Goal: Task Accomplishment & Management: Use online tool/utility

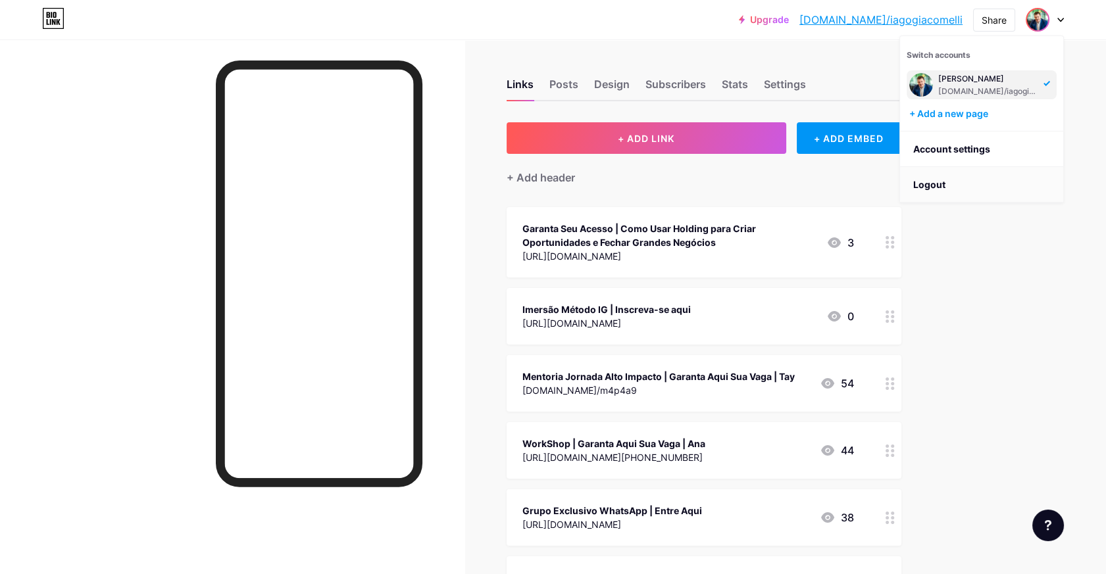
click at [943, 178] on li "Logout" at bounding box center [981, 185] width 163 height 36
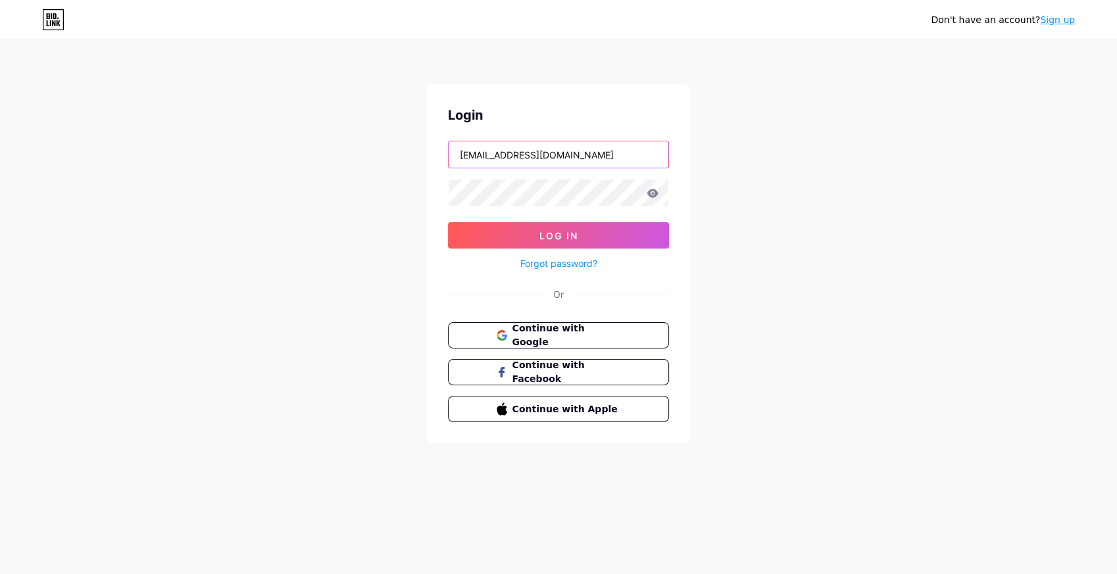
click at [584, 159] on input "[EMAIL_ADDRESS][DOMAIN_NAME]" at bounding box center [559, 154] width 220 height 26
type input "bossa"
click at [541, 236] on span "Log In" at bounding box center [559, 235] width 39 height 11
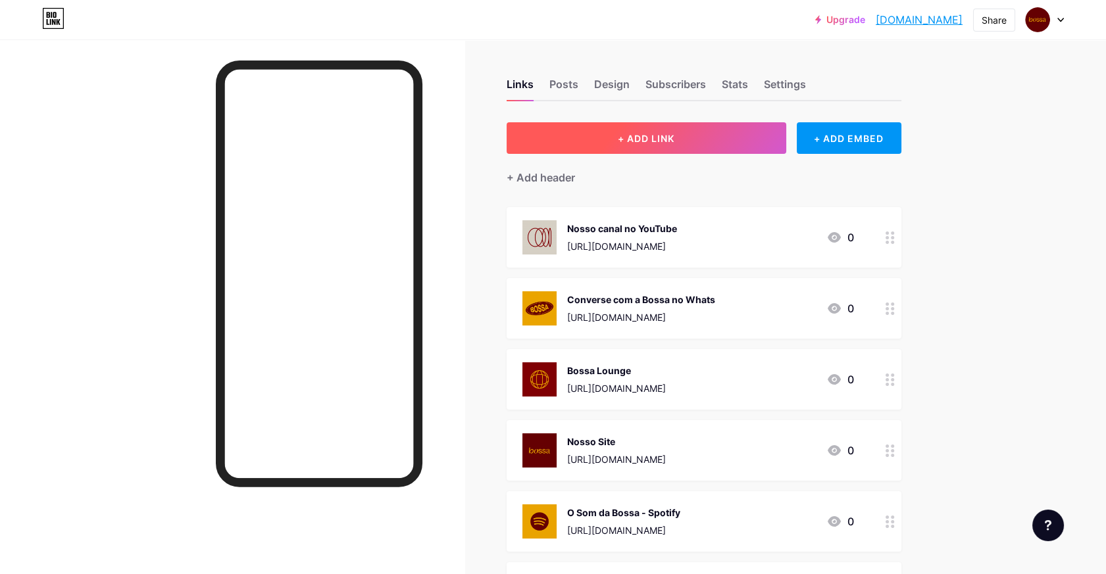
click at [689, 137] on button "+ ADD LINK" at bounding box center [647, 138] width 280 height 32
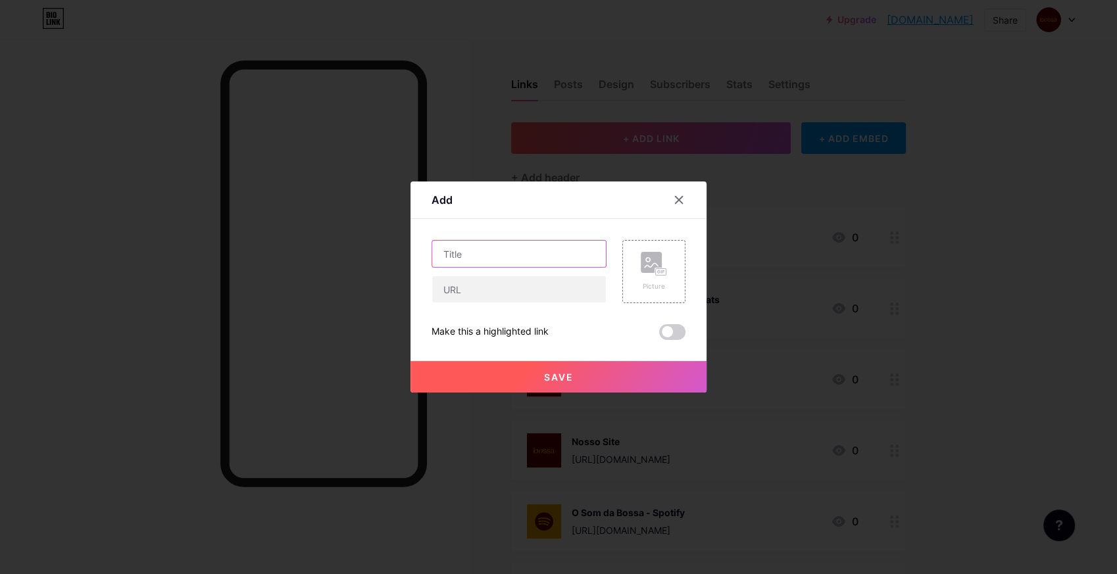
click at [503, 266] on input "text" at bounding box center [519, 254] width 174 height 26
click at [530, 247] on input "text" at bounding box center [519, 254] width 174 height 26
type input "B"
type input "Certificação Analista PDA - Inscriva-se"
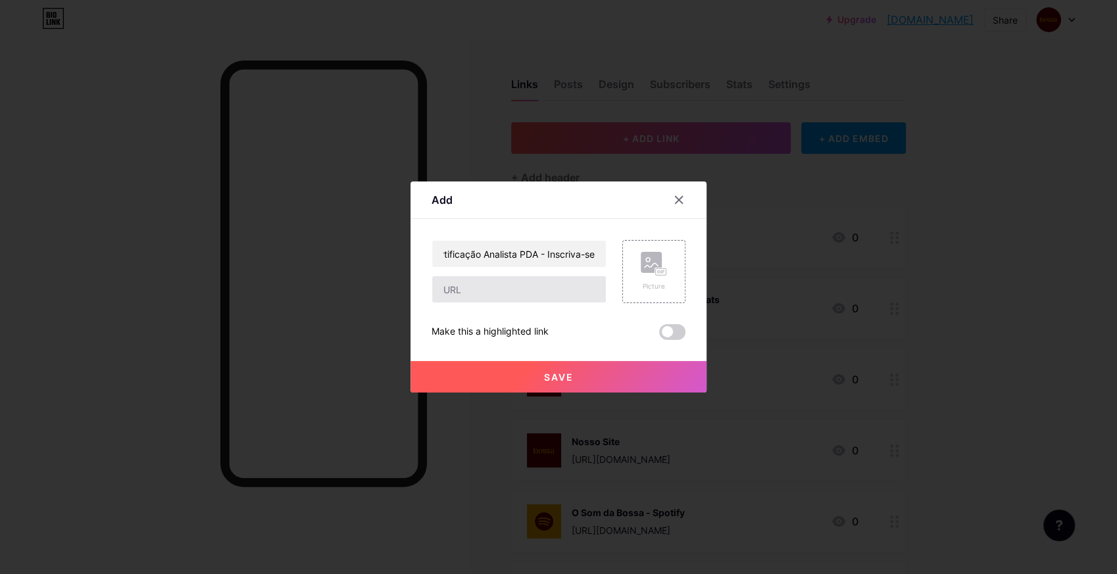
click at [551, 283] on div "Certificação Analista PDA - Inscriva-se" at bounding box center [519, 271] width 175 height 63
click at [552, 284] on input "text" at bounding box center [519, 289] width 174 height 26
paste input "[URL][DOMAIN_NAME]"
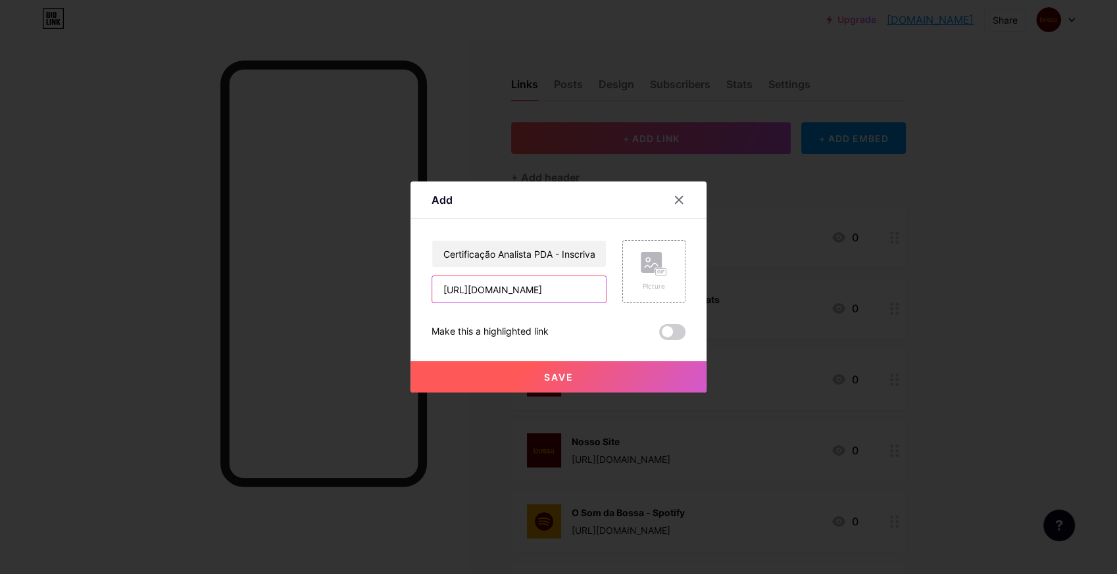
type input "[URL][DOMAIN_NAME]"
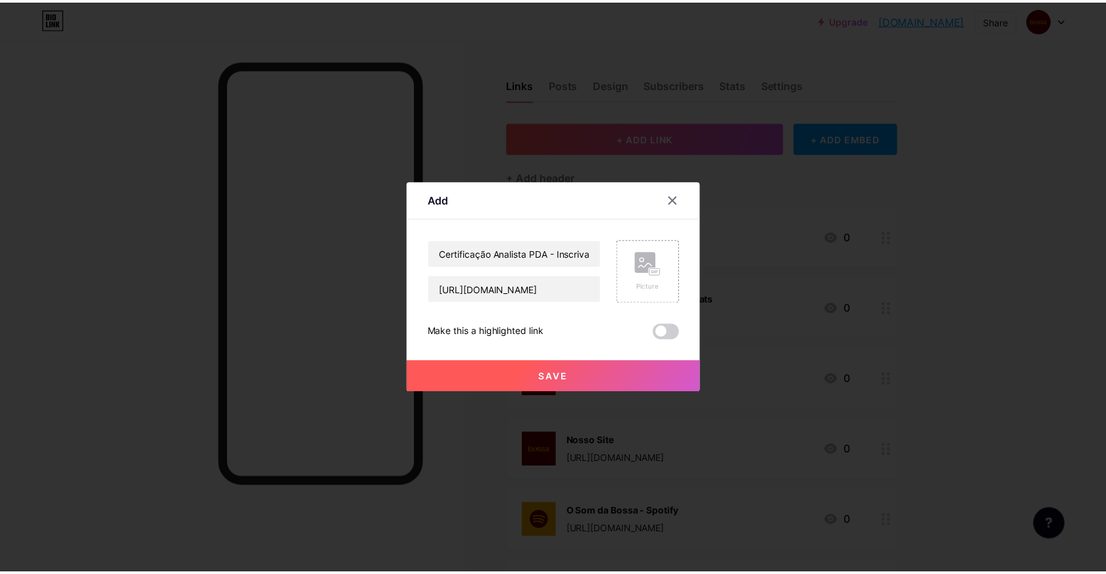
scroll to position [0, 0]
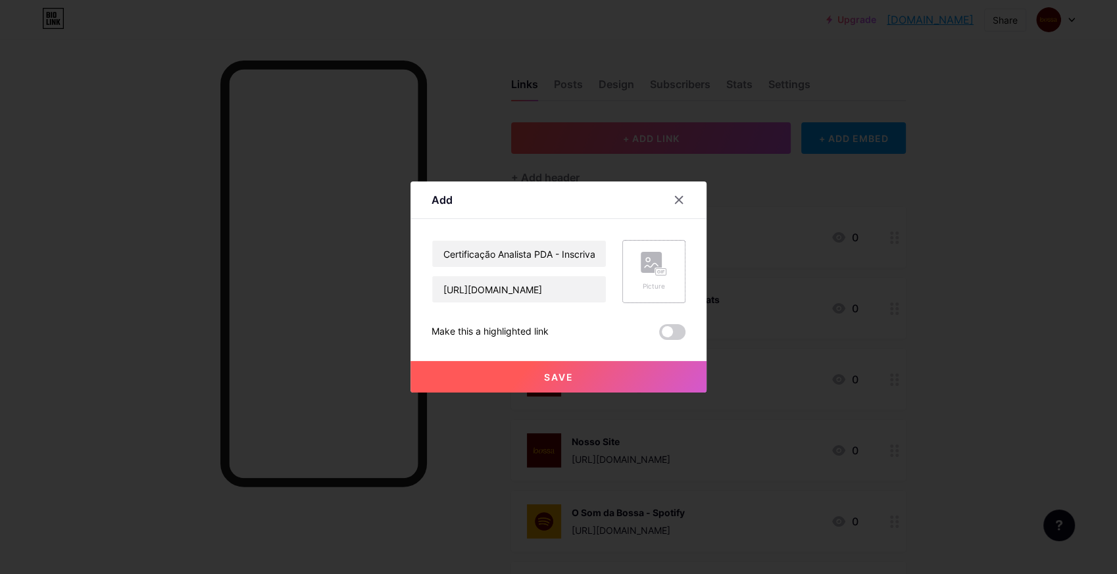
click at [658, 286] on div "Picture" at bounding box center [654, 287] width 26 height 10
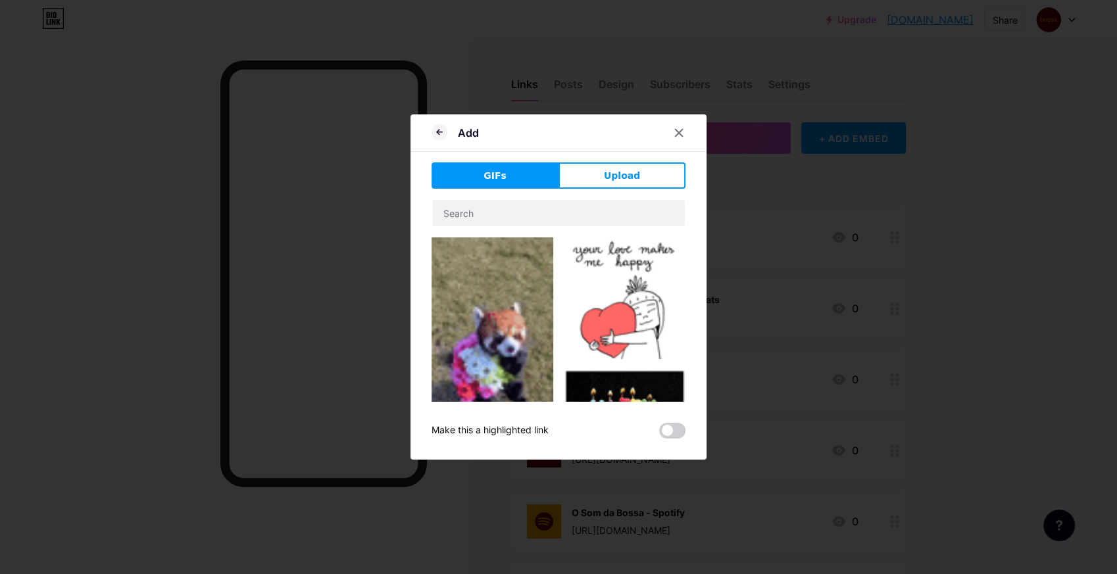
click at [593, 176] on button "Upload" at bounding box center [622, 176] width 127 height 26
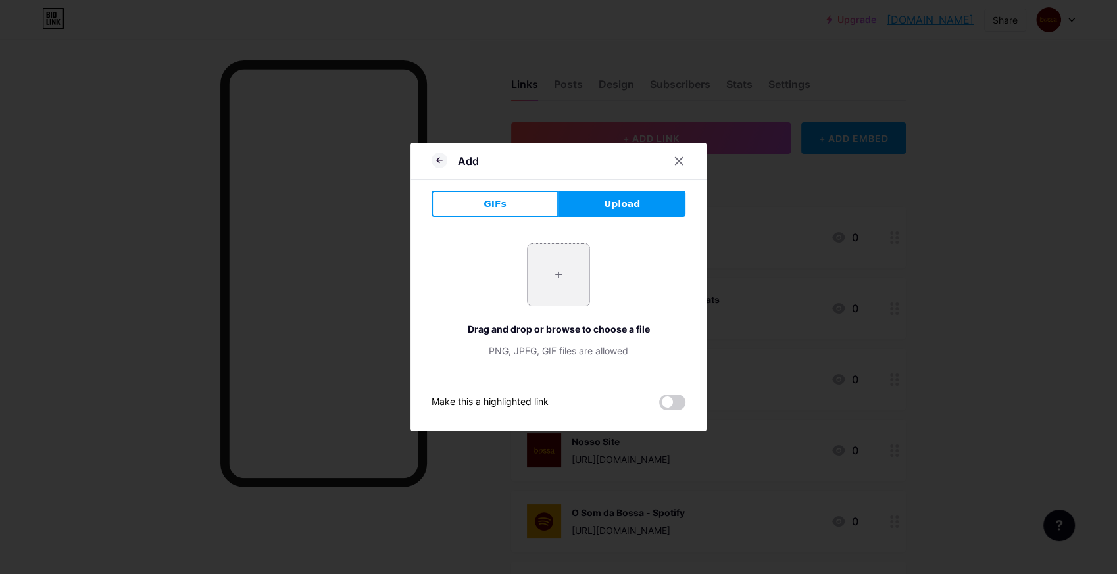
click at [558, 292] on input "file" at bounding box center [559, 275] width 62 height 62
type input "C:\fakepath\07.10 FEED.png"
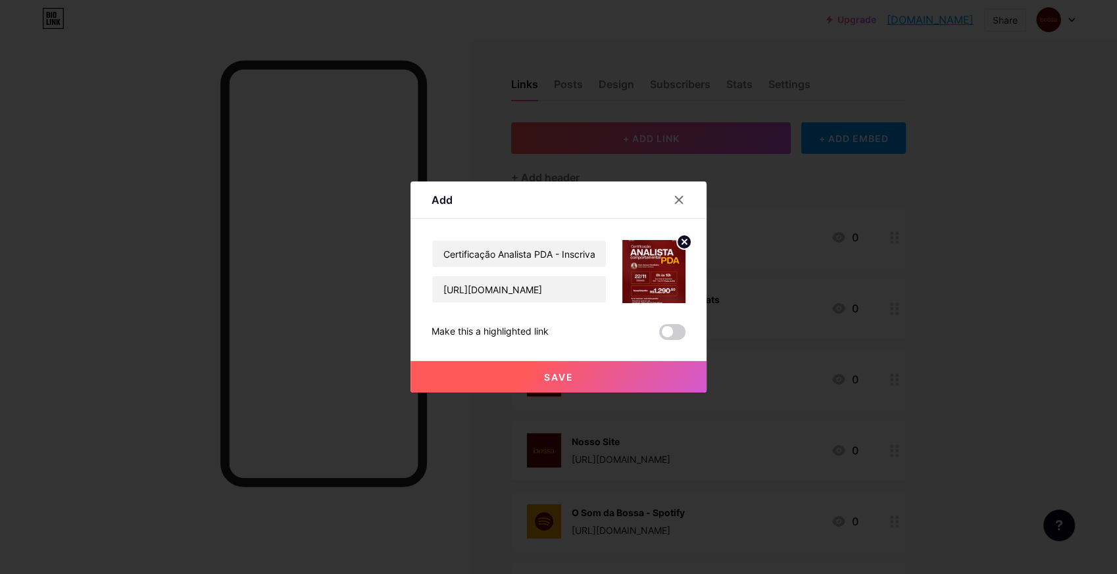
drag, startPoint x: 679, startPoint y: 248, endPoint x: 672, endPoint y: 266, distance: 19.2
click at [679, 247] on icon at bounding box center [684, 242] width 16 height 16
click at [603, 370] on button "Save" at bounding box center [559, 377] width 296 height 32
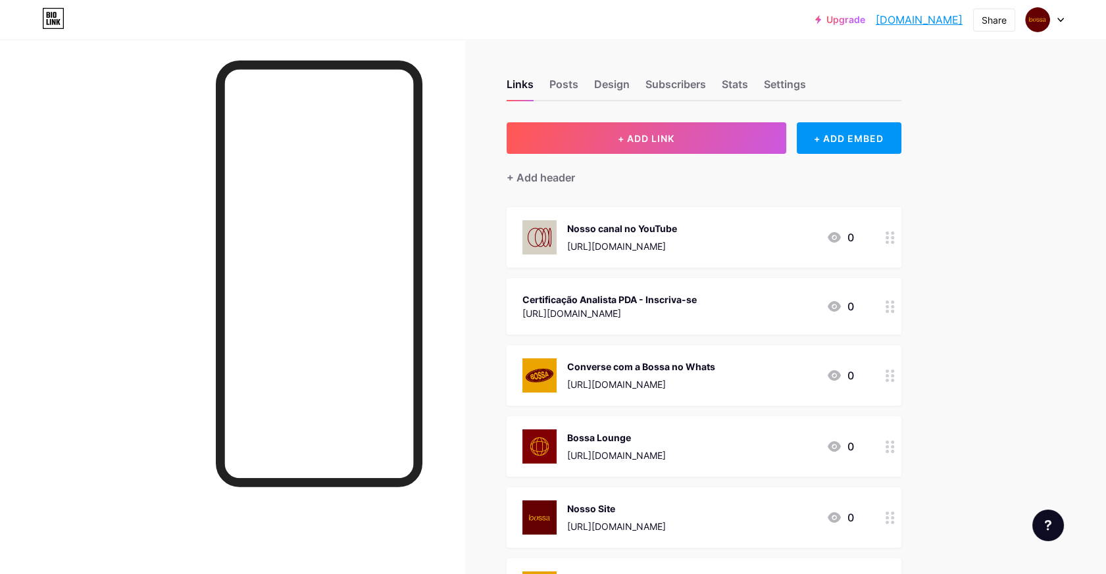
drag, startPoint x: 596, startPoint y: 313, endPoint x: 624, endPoint y: 306, distance: 29.2
click at [624, 307] on div "[URL][DOMAIN_NAME]" at bounding box center [609, 314] width 174 height 14
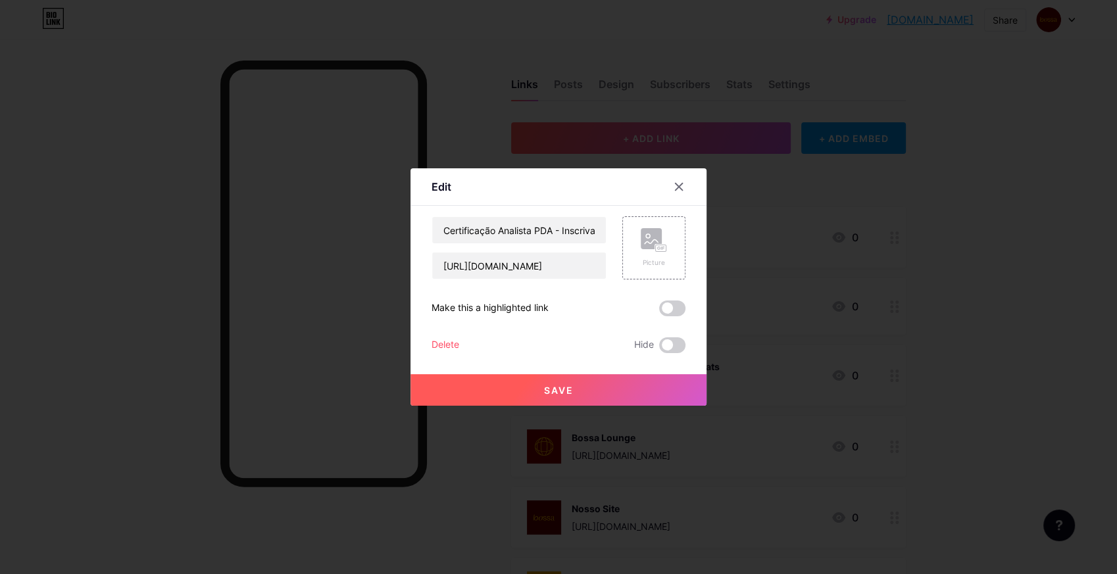
click at [678, 189] on icon at bounding box center [679, 187] width 11 height 11
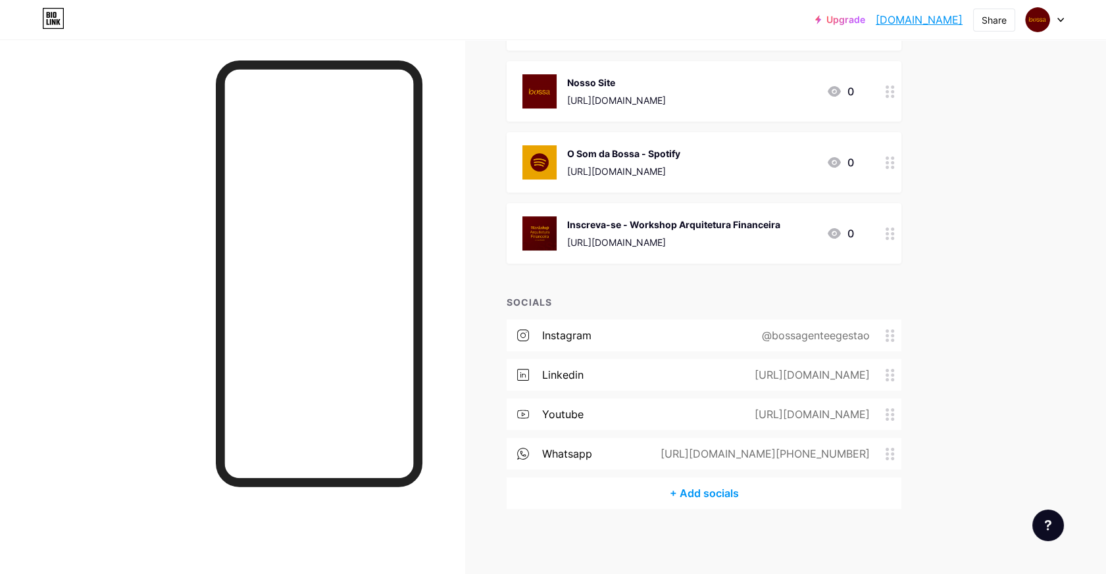
scroll to position [182, 0]
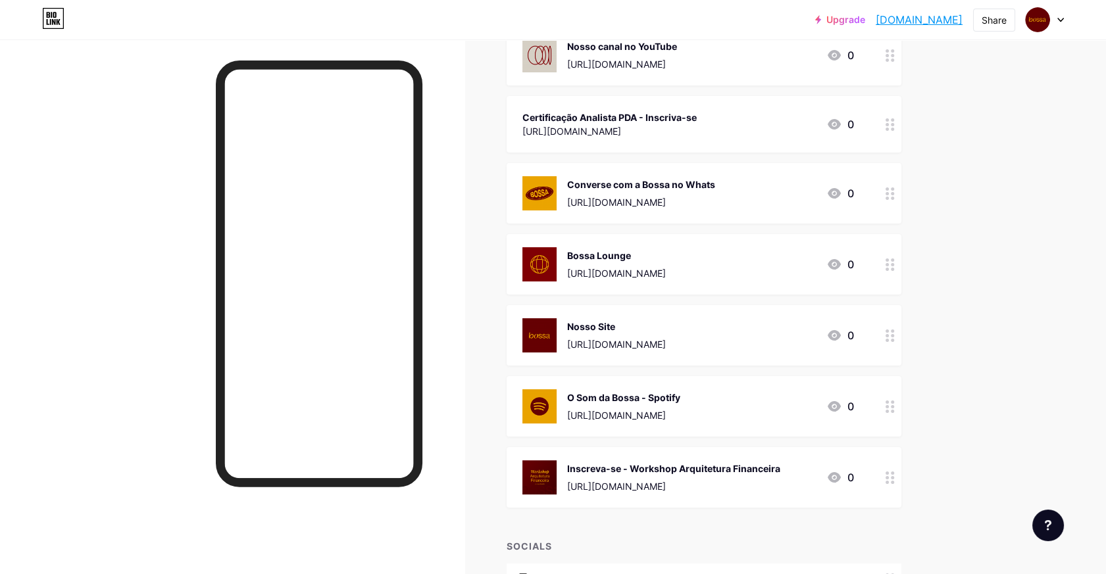
click at [890, 123] on div at bounding box center [890, 124] width 22 height 57
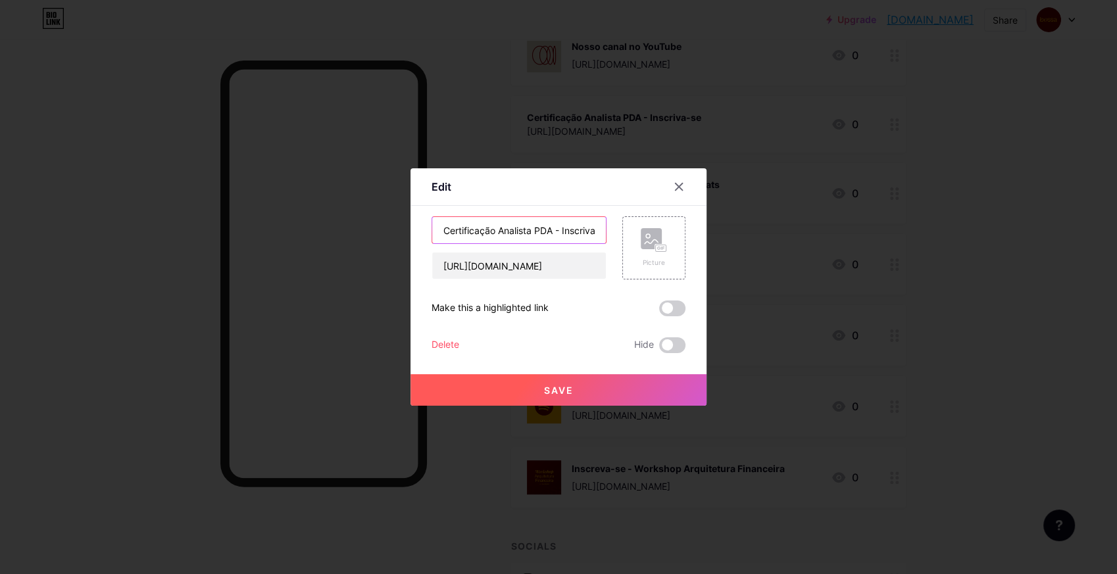
click at [593, 234] on input "Certificação Analista PDA - Inscriva-se" at bounding box center [519, 230] width 174 height 26
click at [584, 231] on input "Certificação Analista PDA - Inscriva-se" at bounding box center [519, 230] width 174 height 26
type input "Certificação Analista PDA - Inscreva-se"
click at [670, 300] on div "Certificação Analista PDA - Inscreva-se [URL][DOMAIN_NAME] Picture Make this a …" at bounding box center [559, 284] width 254 height 137
click at [670, 308] on span at bounding box center [672, 309] width 26 height 16
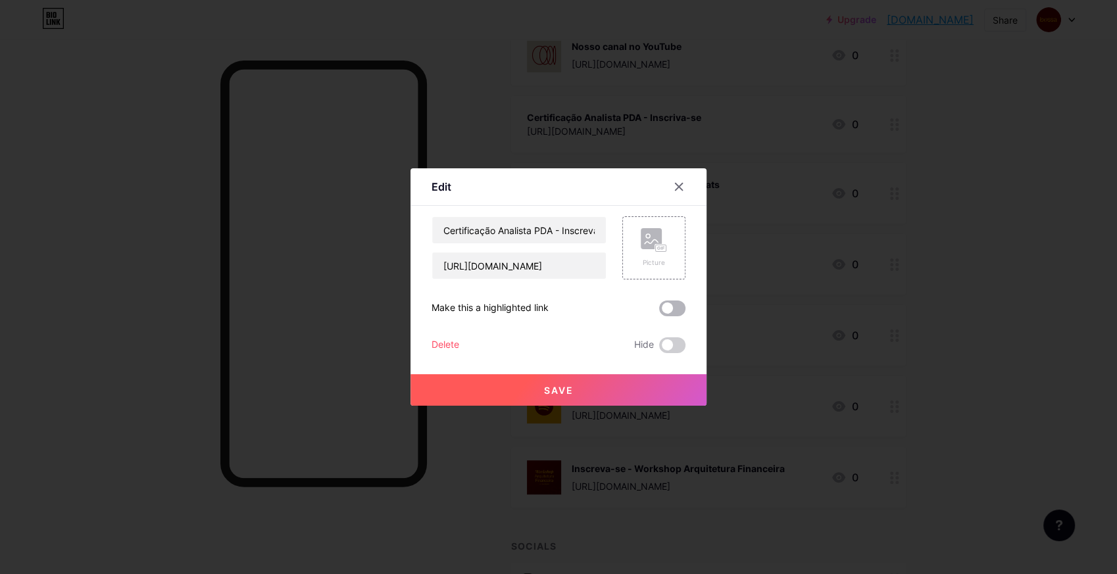
click at [659, 312] on input "checkbox" at bounding box center [659, 312] width 0 height 0
click at [605, 384] on button "Save" at bounding box center [559, 390] width 296 height 32
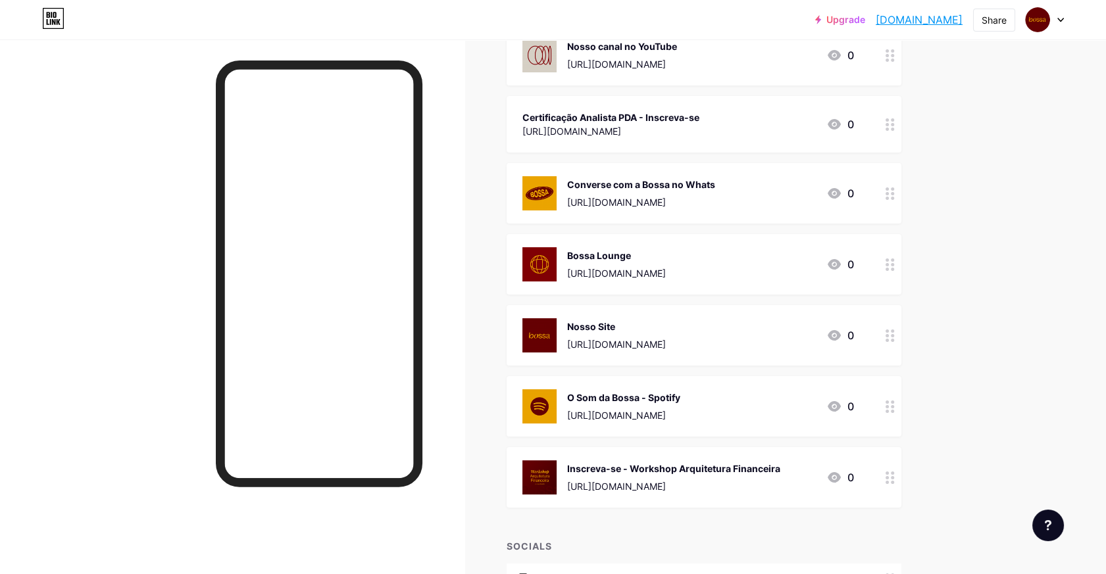
scroll to position [0, 0]
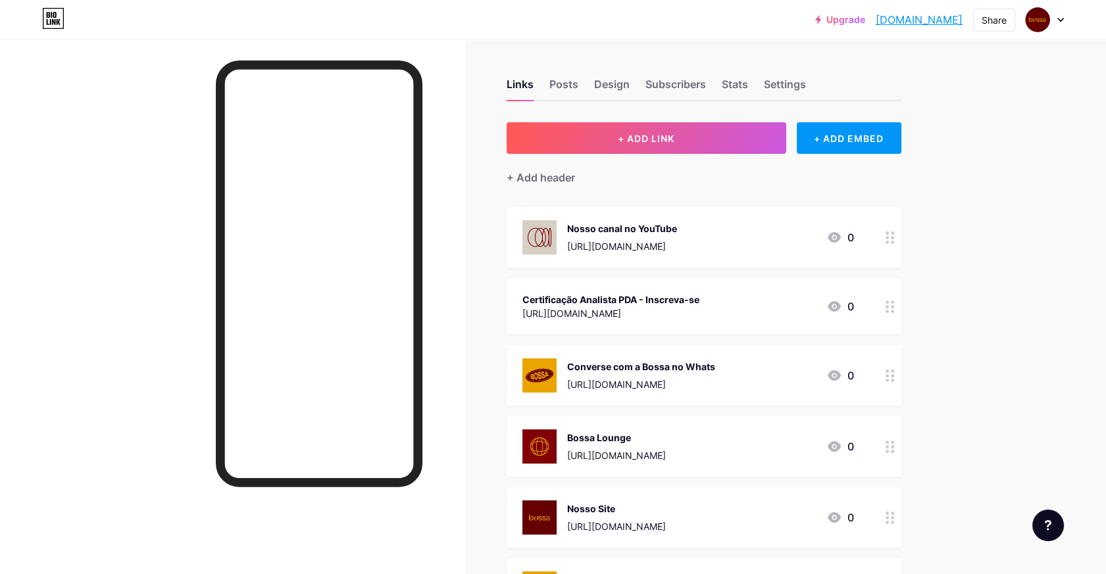
drag, startPoint x: 686, startPoint y: 313, endPoint x: 745, endPoint y: 312, distance: 58.6
click at [699, 312] on div "[URL][DOMAIN_NAME]" at bounding box center [610, 314] width 177 height 14
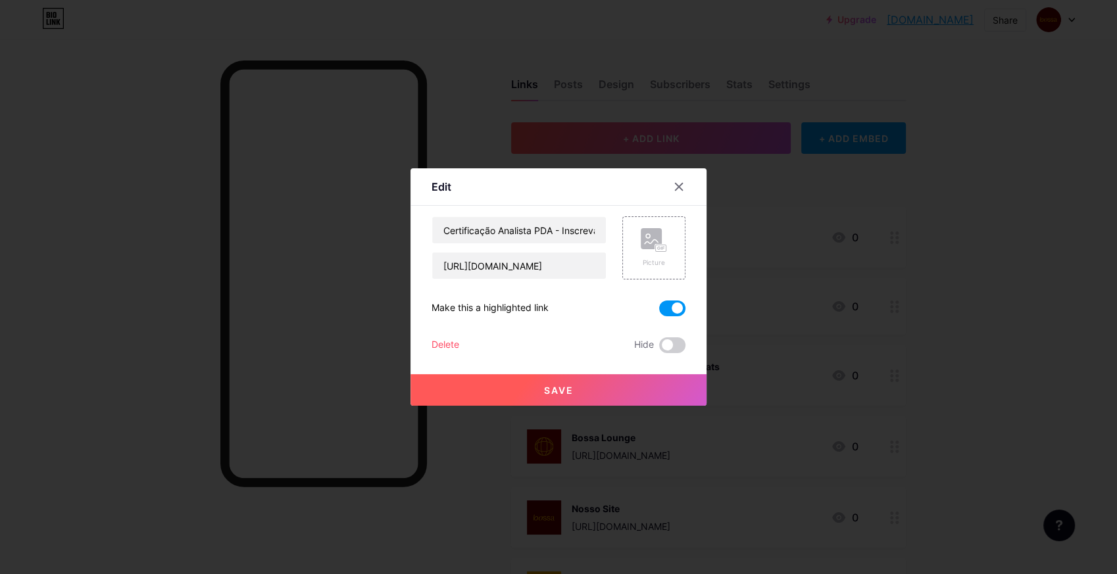
click at [917, 317] on div at bounding box center [558, 287] width 1117 height 574
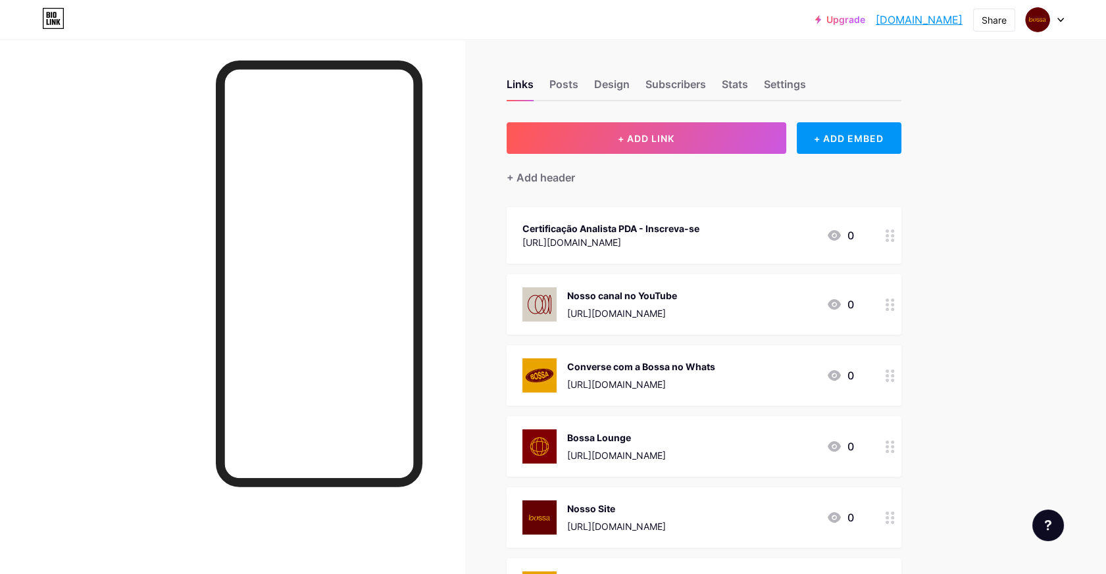
click at [889, 234] on circle at bounding box center [887, 235] width 3 height 3
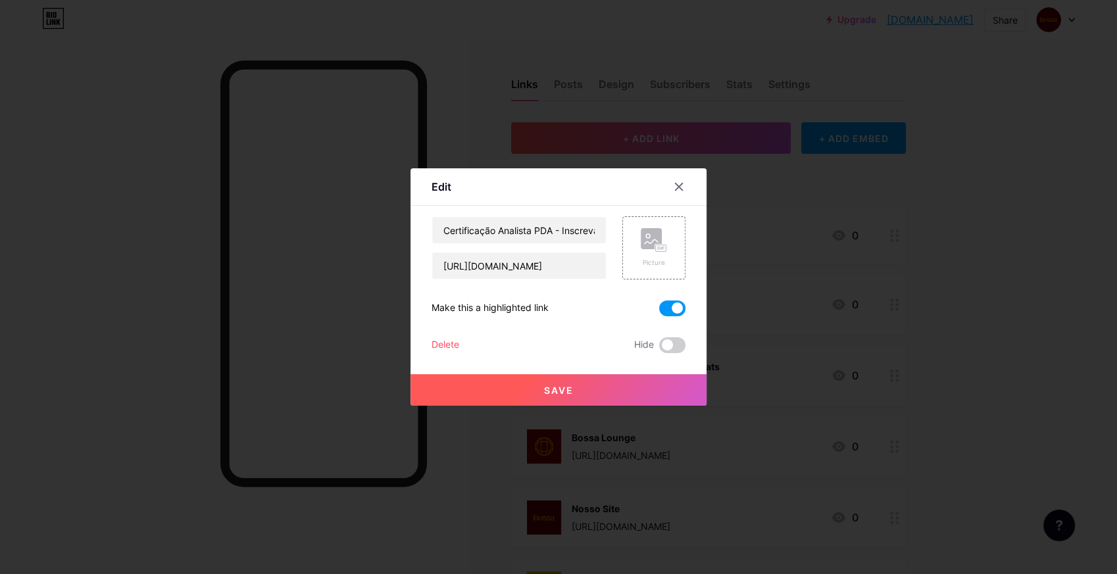
click at [670, 307] on span at bounding box center [672, 309] width 26 height 16
click at [659, 312] on input "checkbox" at bounding box center [659, 312] width 0 height 0
click at [680, 187] on icon at bounding box center [679, 187] width 7 height 7
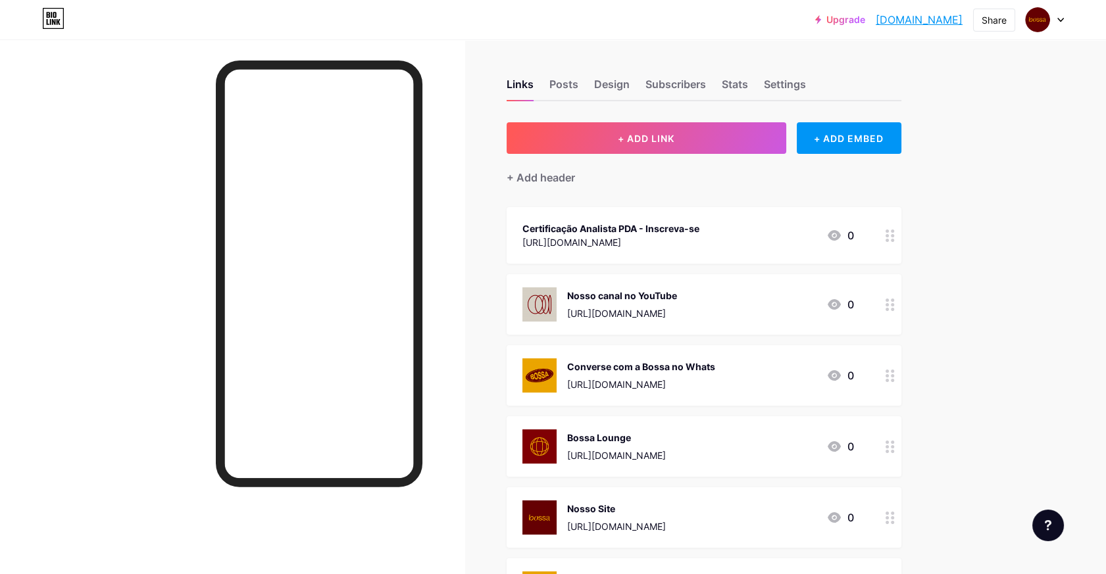
click at [889, 234] on div at bounding box center [890, 235] width 22 height 57
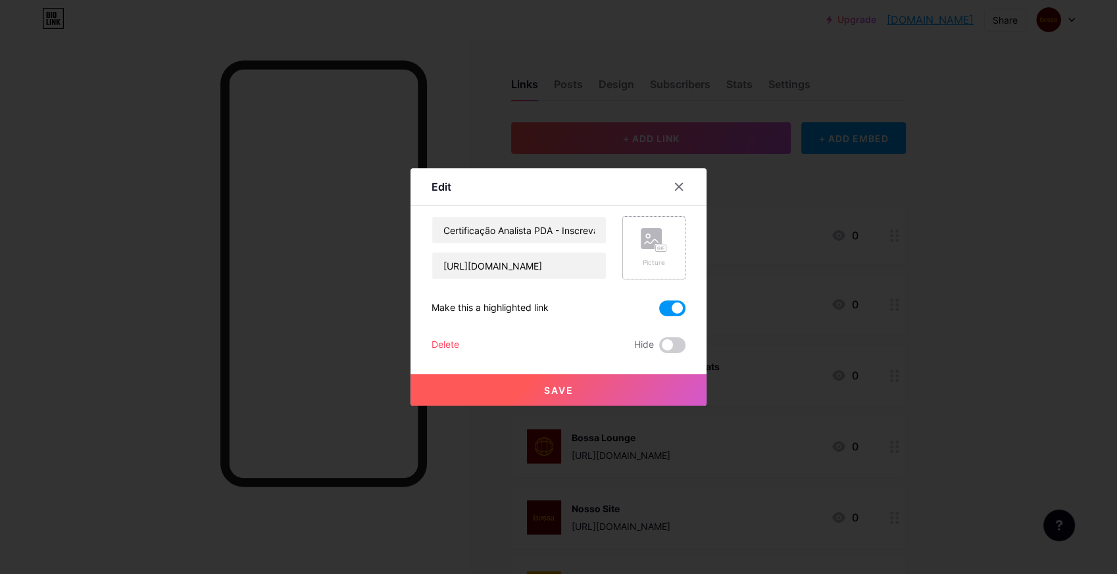
click at [631, 243] on div "Picture" at bounding box center [653, 247] width 63 height 63
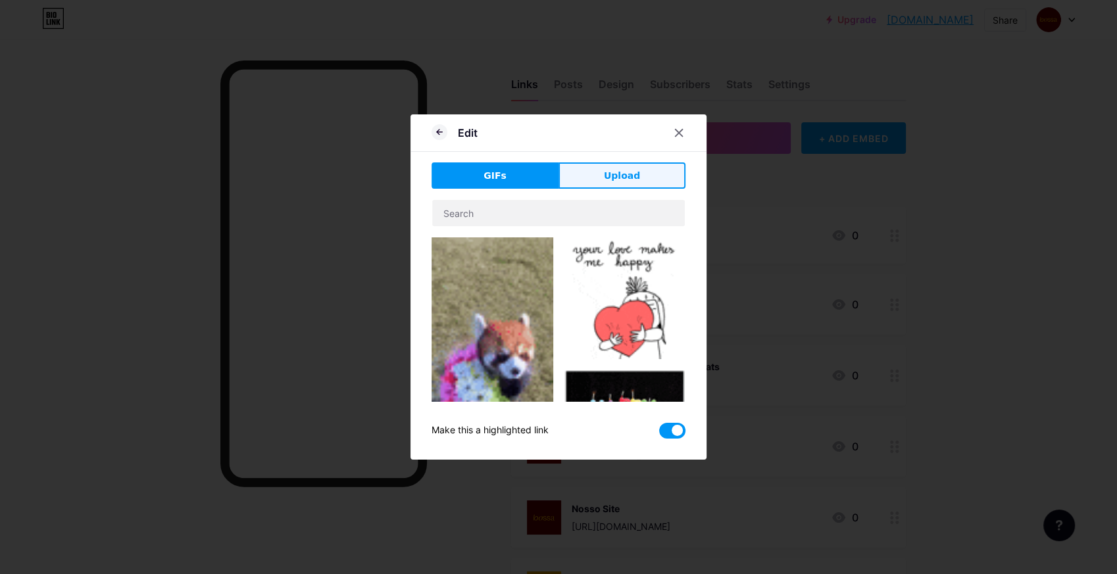
click at [630, 171] on span "Upload" at bounding box center [622, 176] width 36 height 14
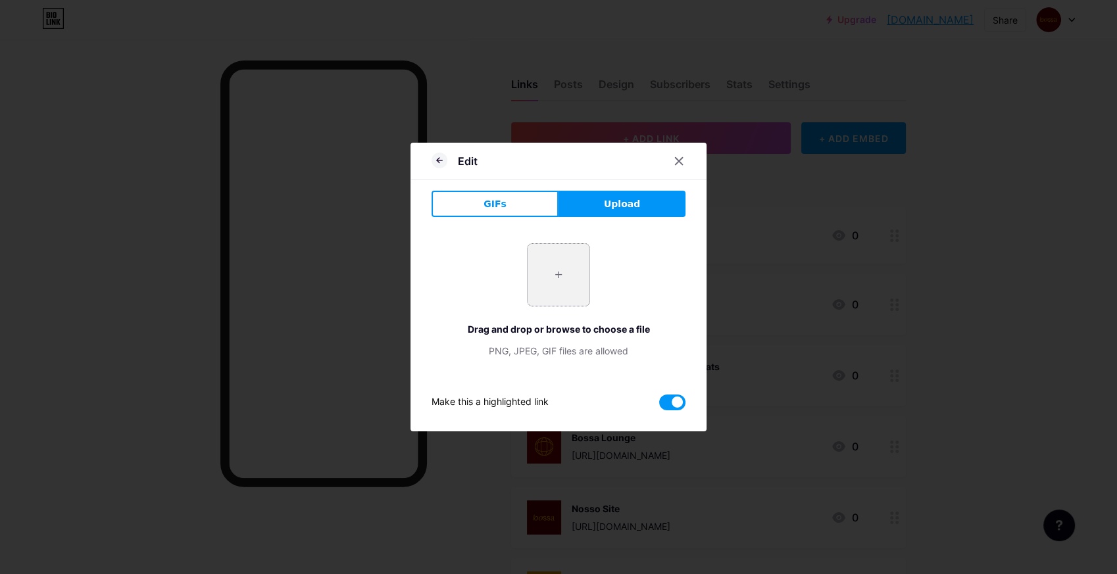
click at [589, 289] on input "file" at bounding box center [559, 275] width 62 height 62
type input "C:\fakepath\logo.png"
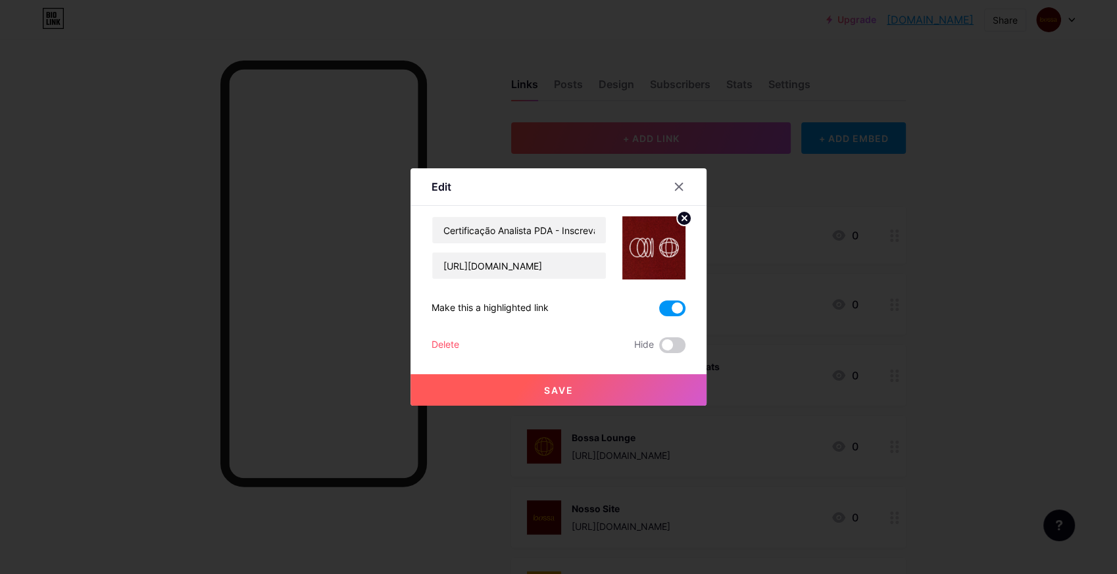
click at [583, 387] on button "Save" at bounding box center [559, 390] width 296 height 32
